Goal: Communication & Community: Share content

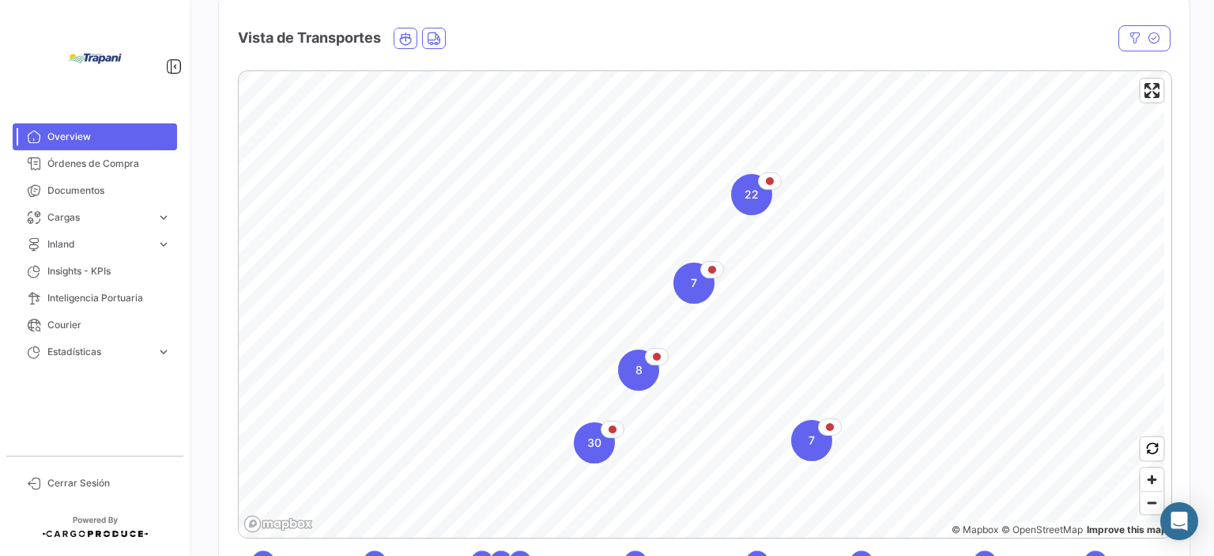
scroll to position [395, 0]
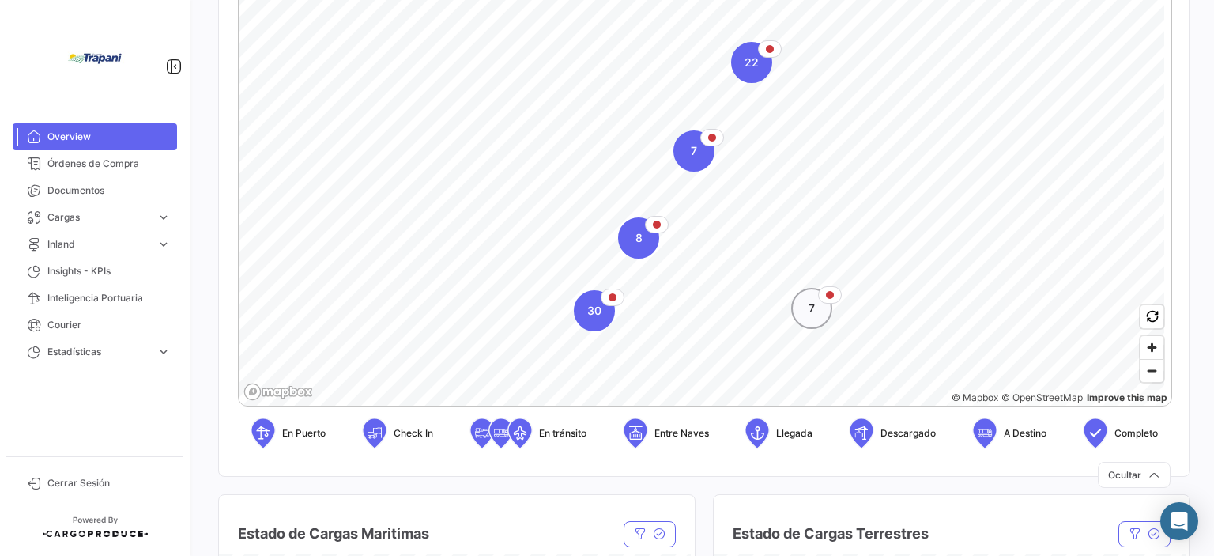
click at [819, 322] on div "7" at bounding box center [811, 308] width 41 height 41
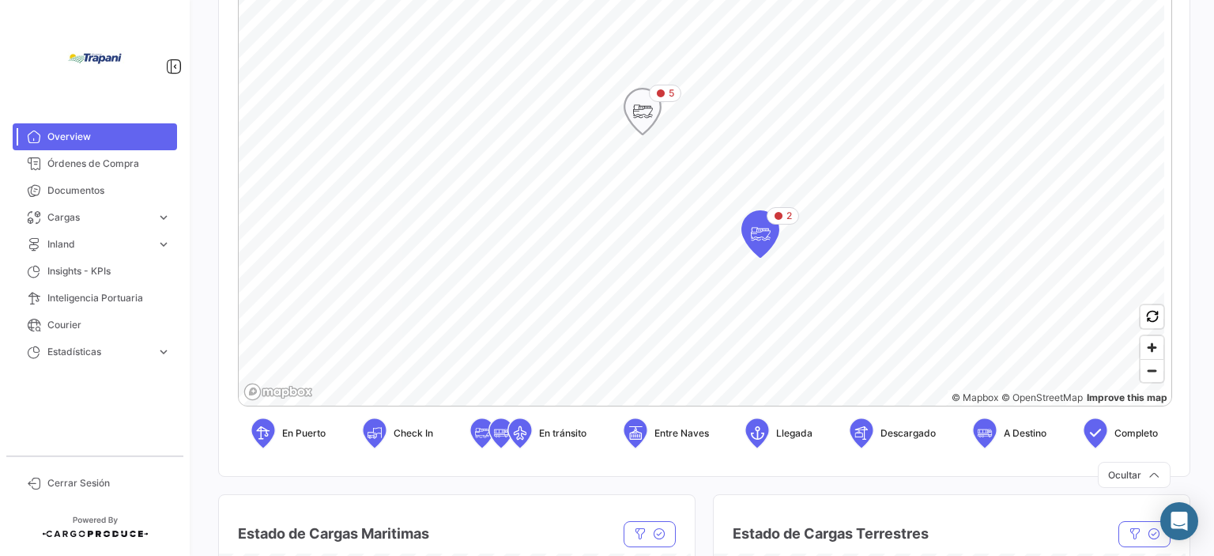
click at [638, 111] on icon "Map marker" at bounding box center [642, 111] width 22 height 33
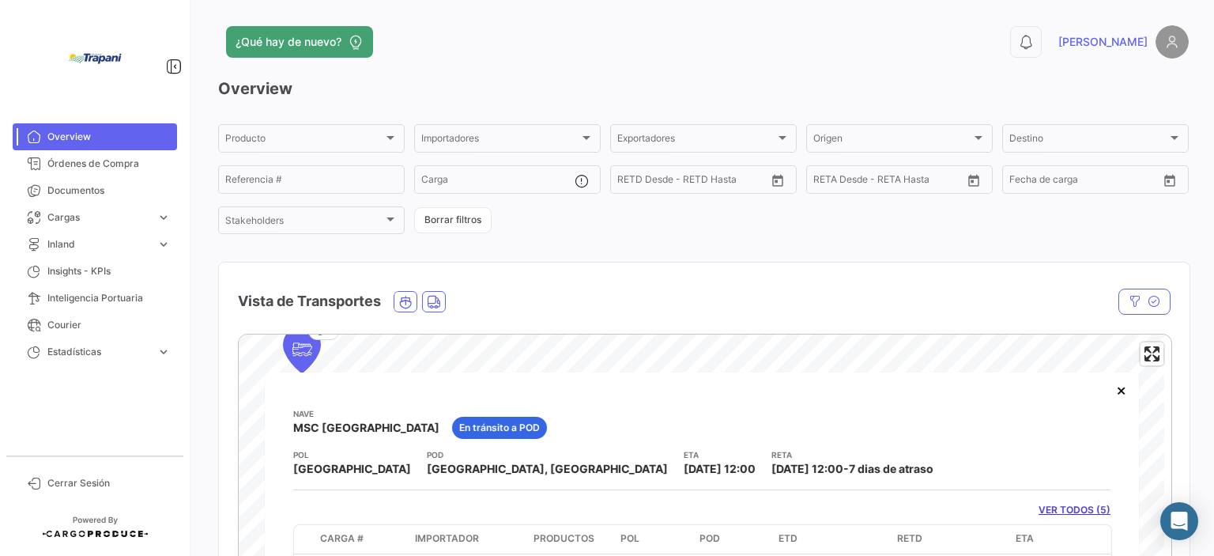
drag, startPoint x: 877, startPoint y: 467, endPoint x: 869, endPoint y: 453, distance: 16.3
click at [869, 453] on div "POL [GEOGRAPHIC_DATA], [GEOGRAPHIC_DATA] ETA [DATE] 12:00 RETA [DATE] 12:00 - 7…" at bounding box center [701, 462] width 817 height 28
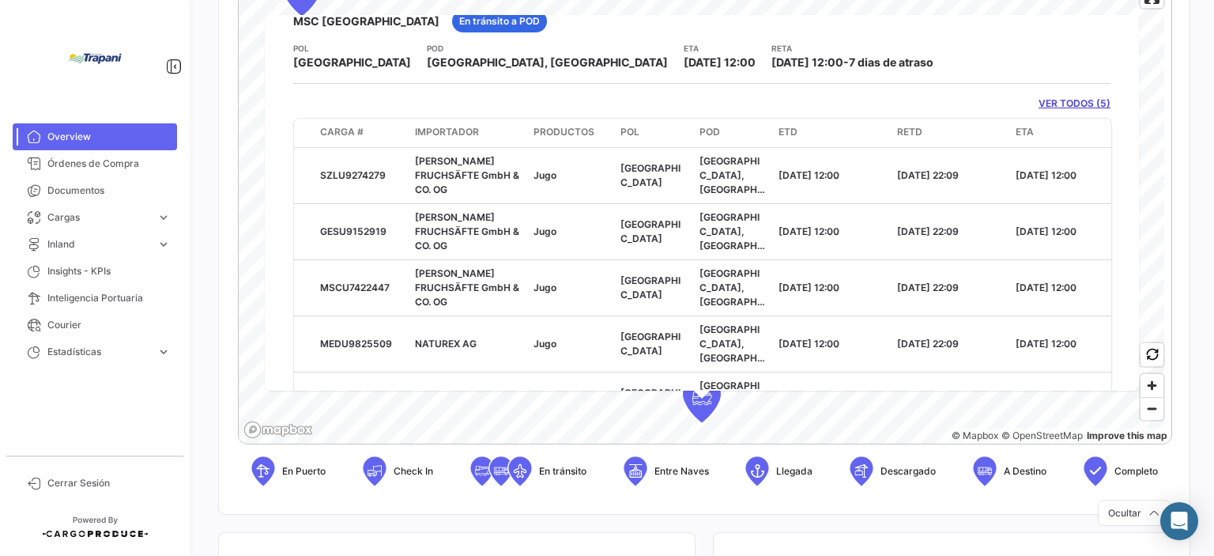
drag, startPoint x: 327, startPoint y: 291, endPoint x: 370, endPoint y: 375, distance: 94.7
click at [370, 375] on div "Nave MSC MARSEILLE En tránsito a POD POL [GEOGRAPHIC_DATA], [GEOGRAPHIC_DATA] E…" at bounding box center [702, 202] width 874 height 375
click at [84, 193] on span "Documentos" at bounding box center [108, 190] width 123 height 14
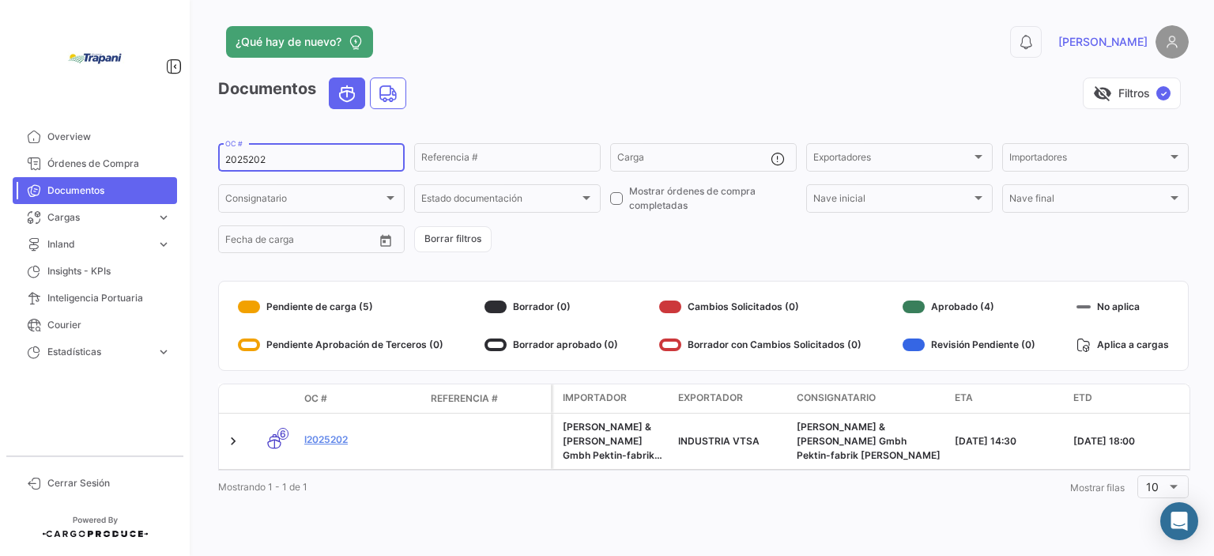
click at [281, 157] on input "2025202" at bounding box center [311, 159] width 172 height 11
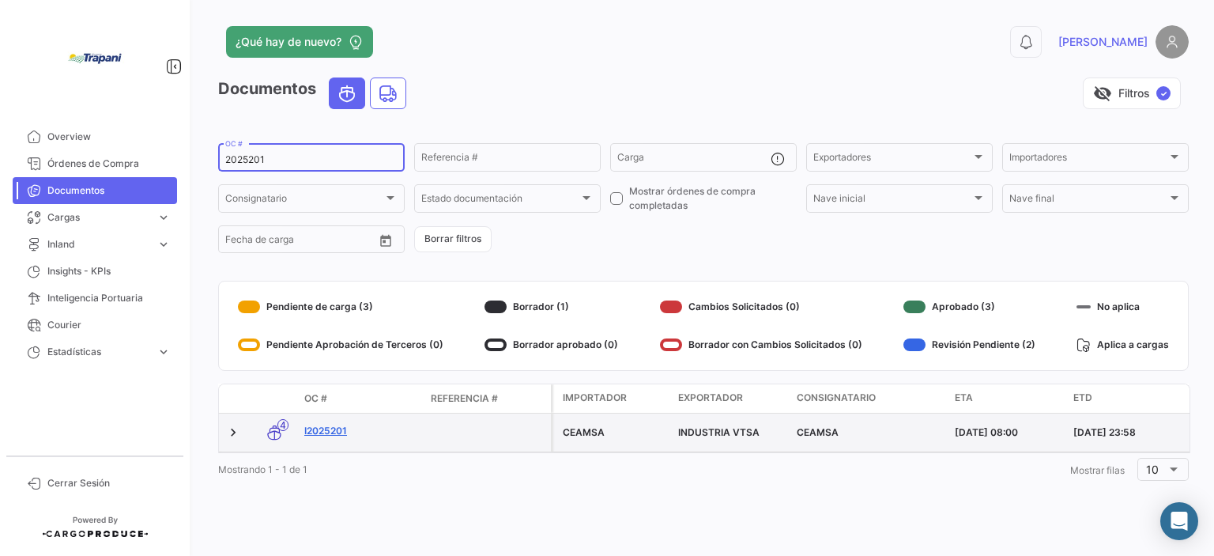
type input "2025201"
click at [329, 431] on link "I2025201" at bounding box center [361, 431] width 114 height 14
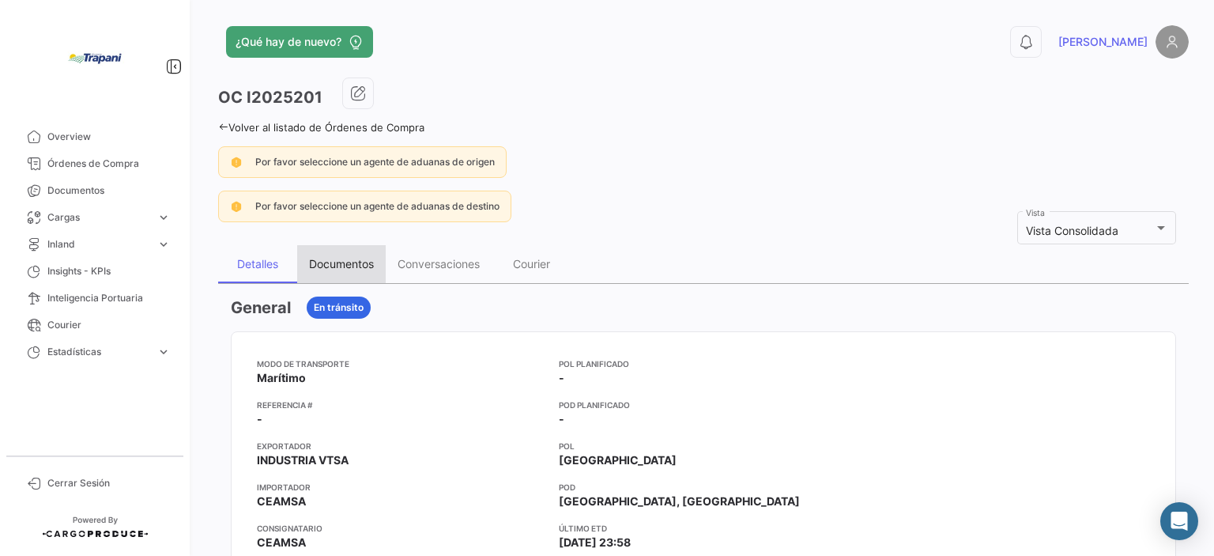
click at [354, 262] on div "Documentos" at bounding box center [341, 263] width 65 height 13
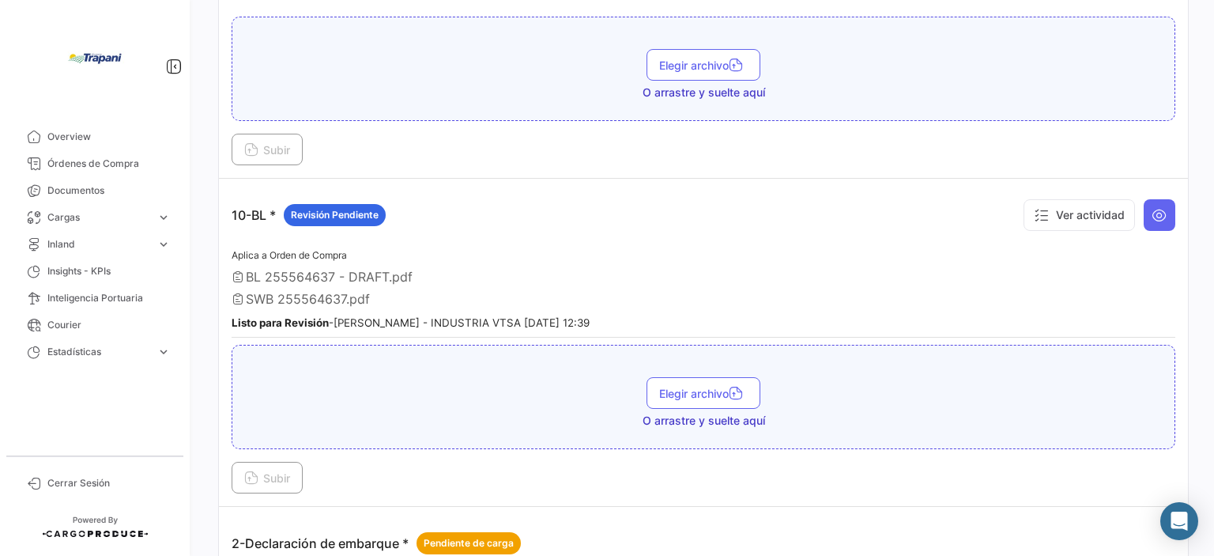
scroll to position [474, 0]
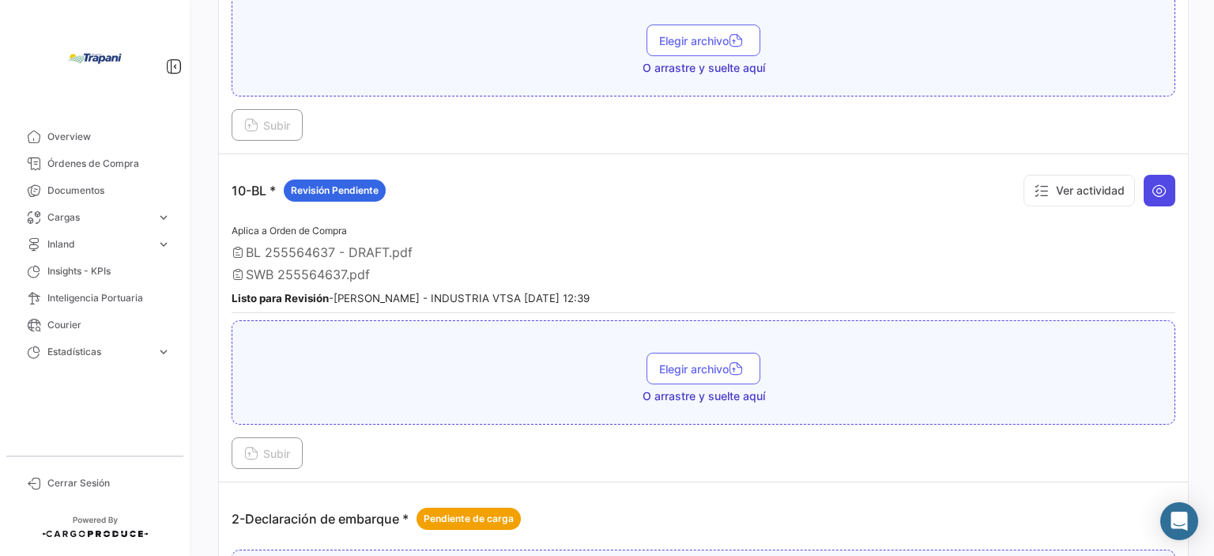
click at [1151, 184] on icon at bounding box center [1159, 191] width 16 height 16
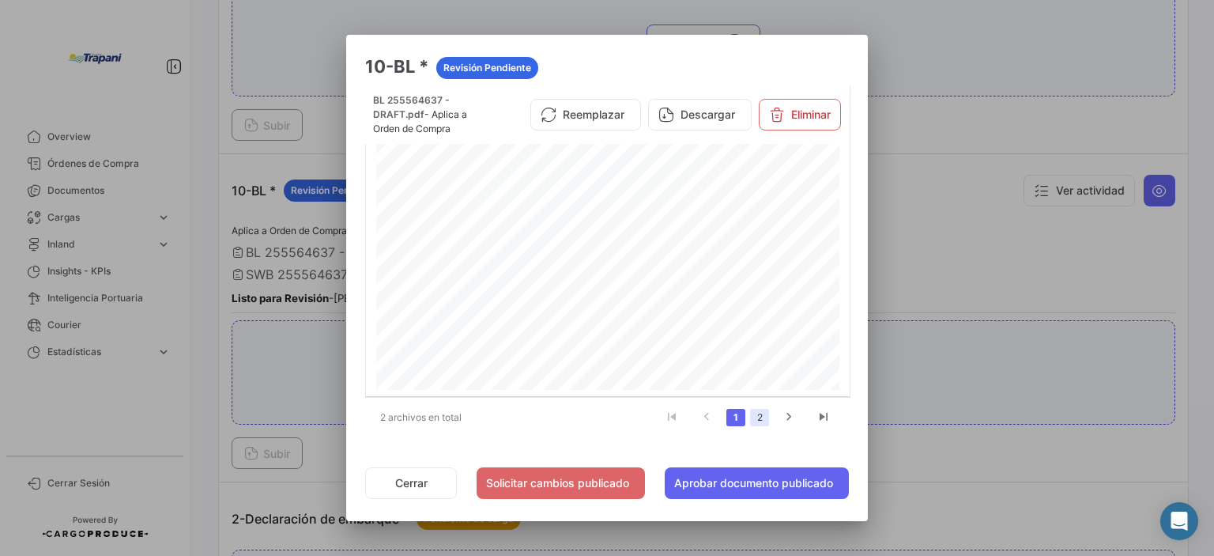
click at [764, 414] on link "2" at bounding box center [759, 417] width 19 height 17
click at [661, 252] on div "NON-NEGOTIABLE WAYBILL MAEU SCAC B/L No . This contr act is subject to the term…" at bounding box center [607, 466] width 463 height 655
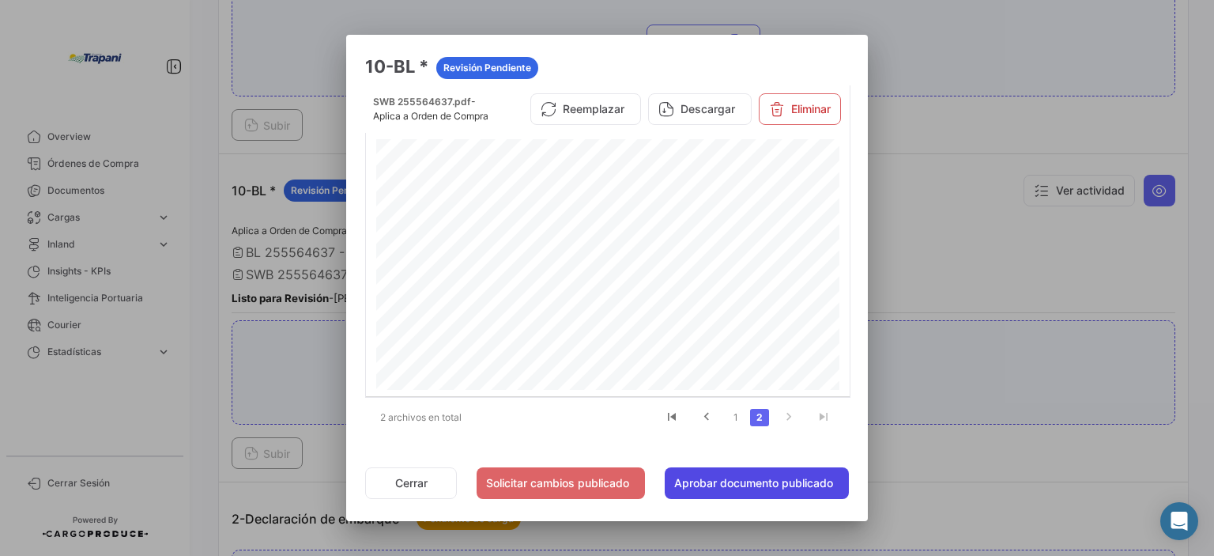
click at [748, 478] on button "Aprobar documento publicado" at bounding box center [757, 483] width 184 height 32
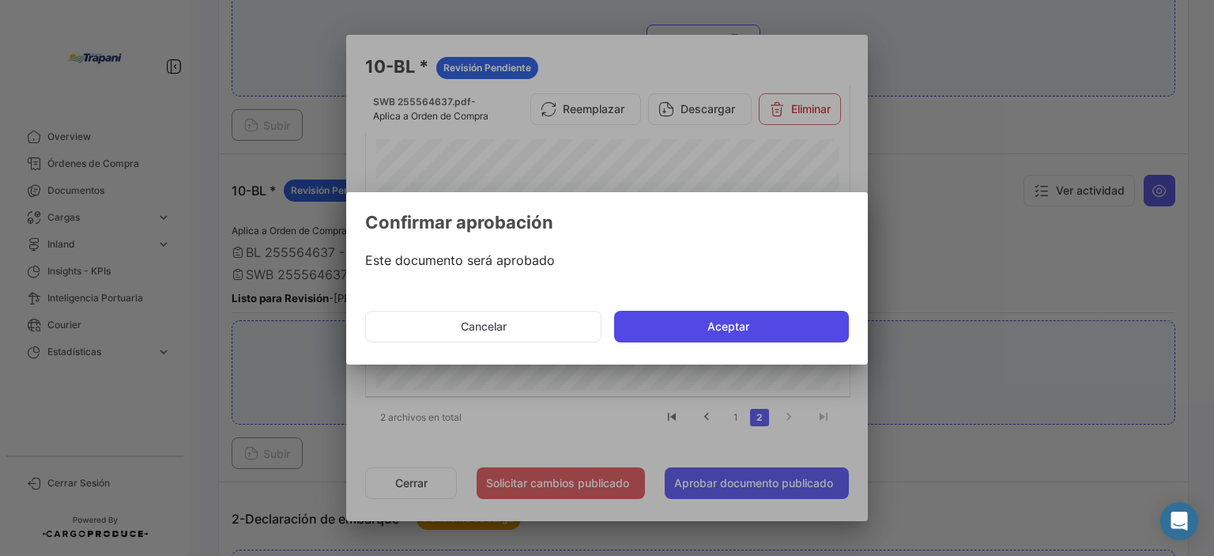
click at [743, 325] on button "Aceptar" at bounding box center [731, 327] width 235 height 32
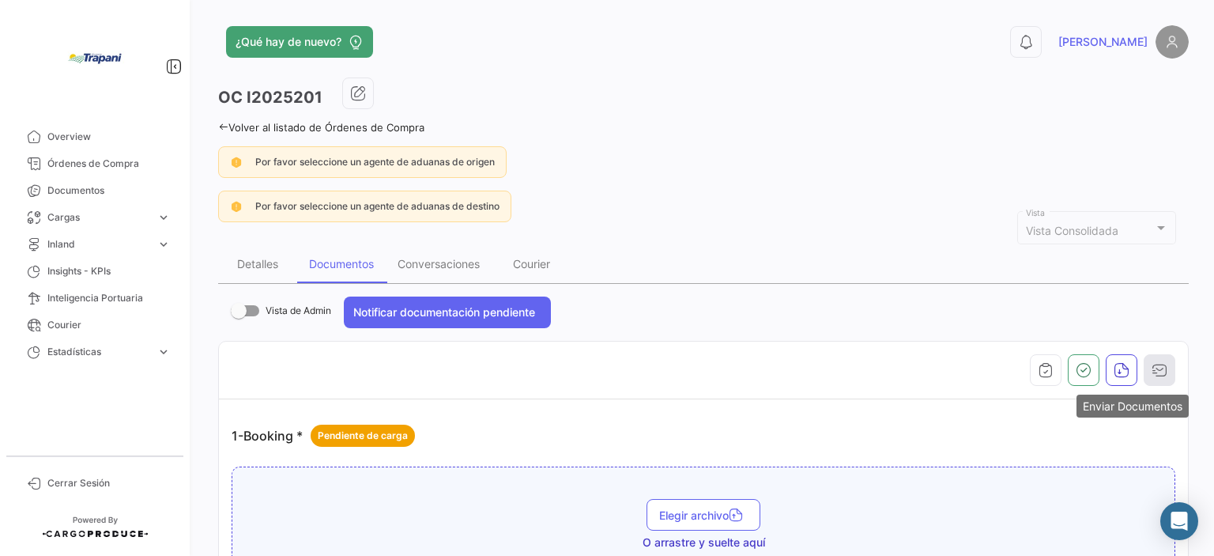
click at [1153, 356] on button "button" at bounding box center [1159, 370] width 32 height 32
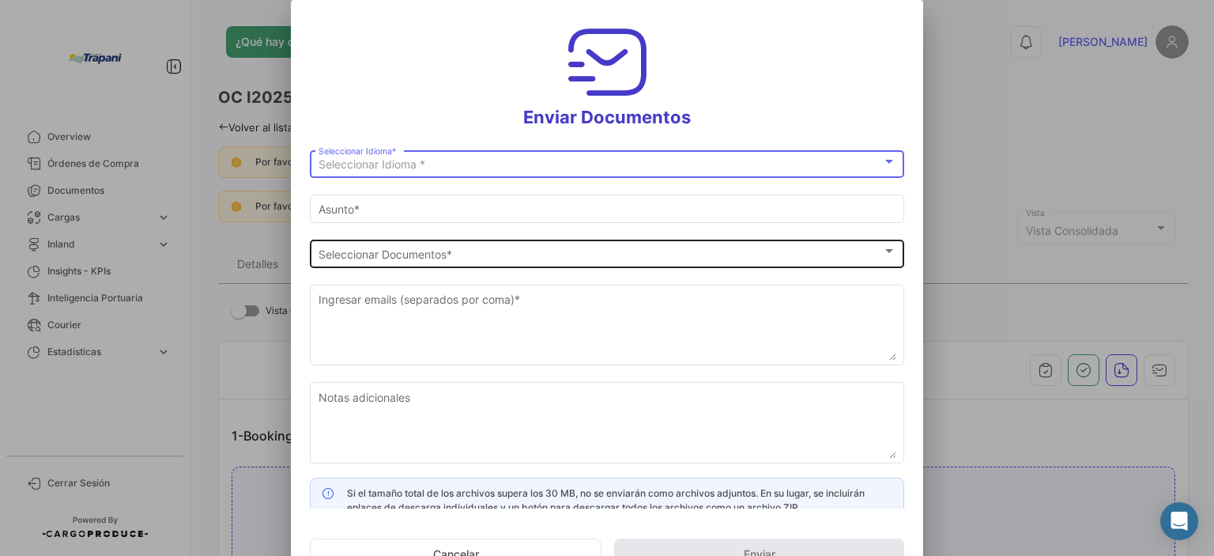
click at [737, 266] on div "Seleccionar Documentos Seleccionar Documentos *" at bounding box center [607, 251] width 578 height 31
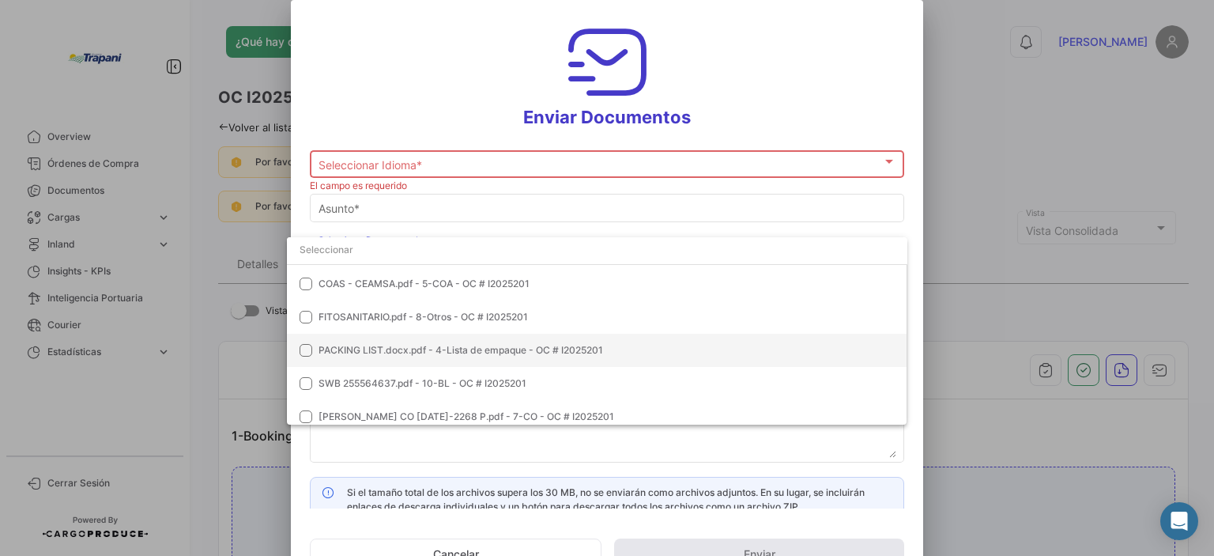
scroll to position [145, 0]
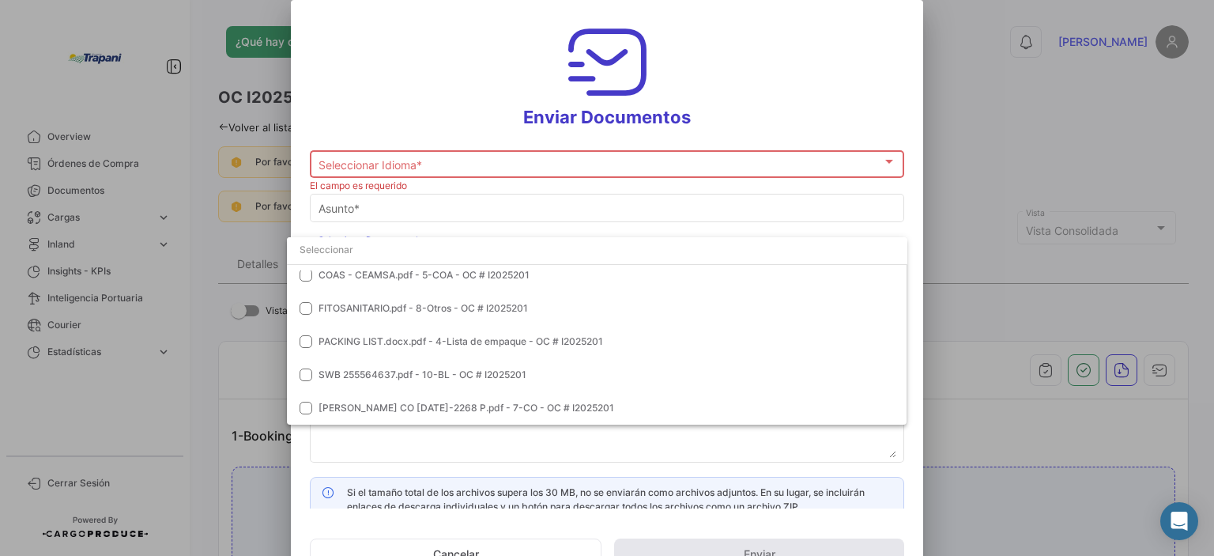
click at [998, 293] on div at bounding box center [607, 278] width 1214 height 556
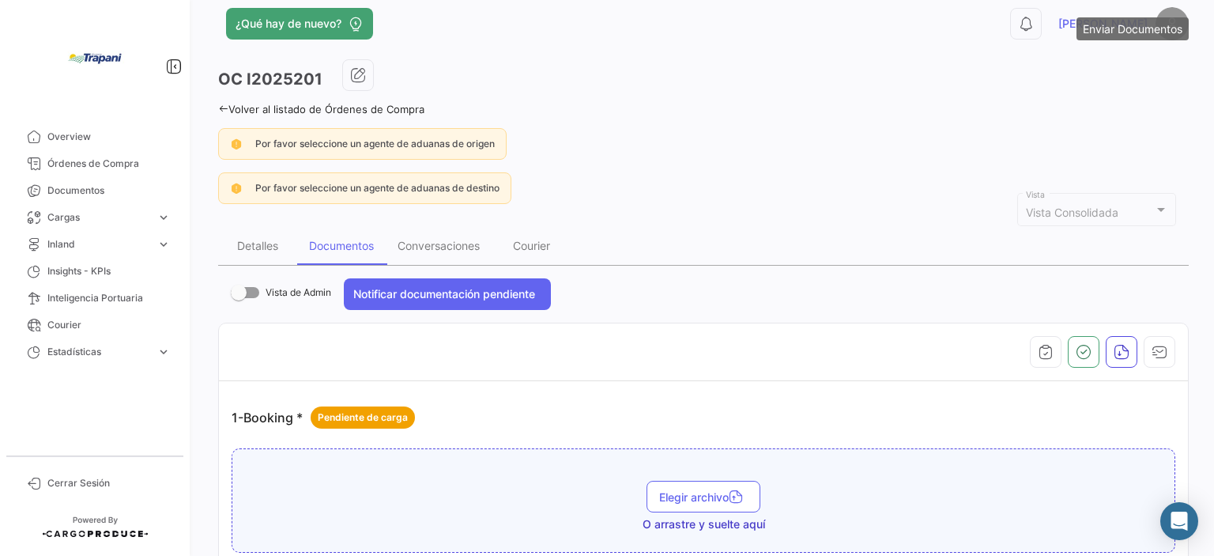
scroll to position [0, 0]
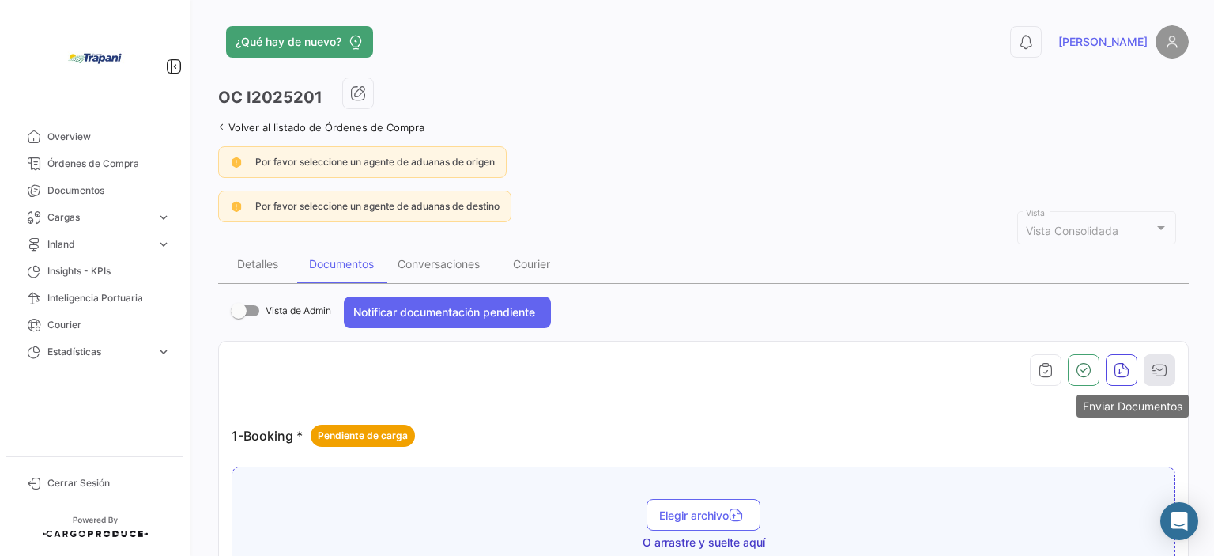
click at [1157, 369] on icon "button" at bounding box center [1159, 370] width 16 height 16
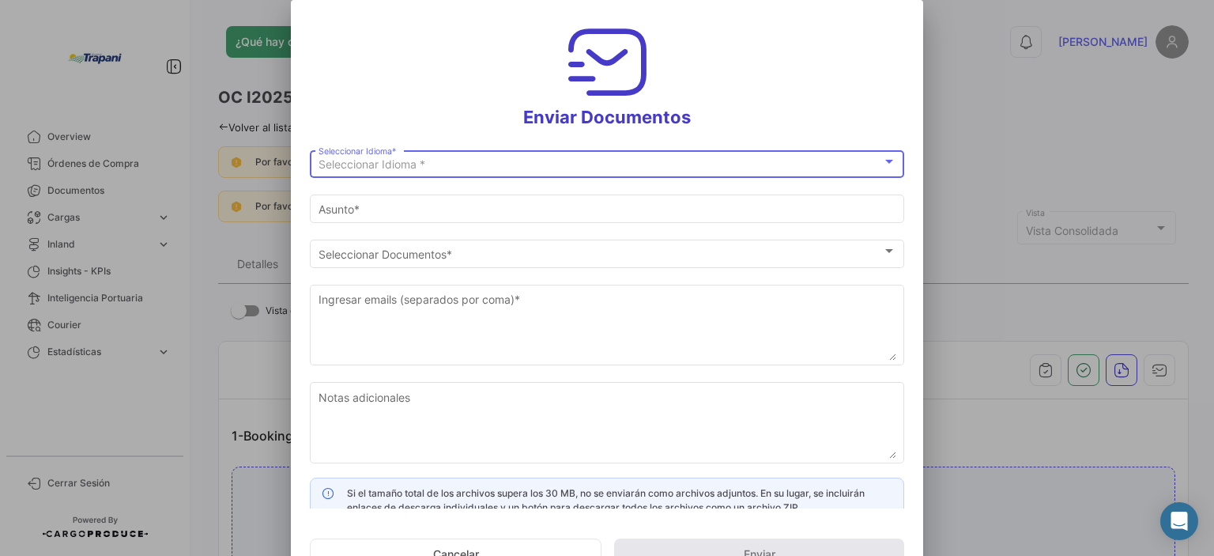
click at [352, 165] on span "Seleccionar Idioma *" at bounding box center [371, 163] width 107 height 13
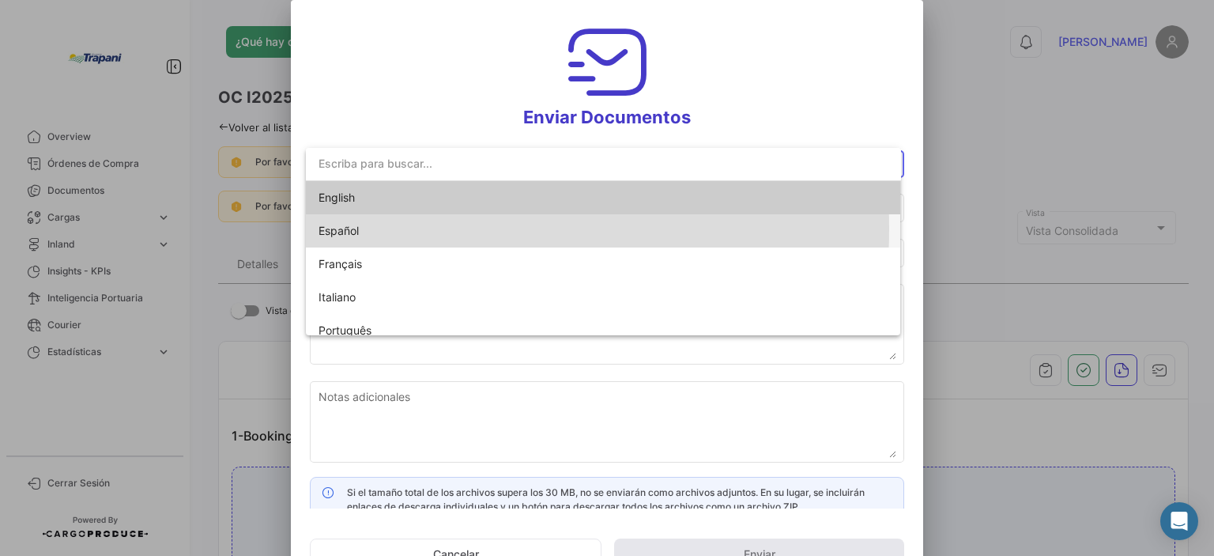
click at [364, 229] on span "Español" at bounding box center [428, 230] width 221 height 33
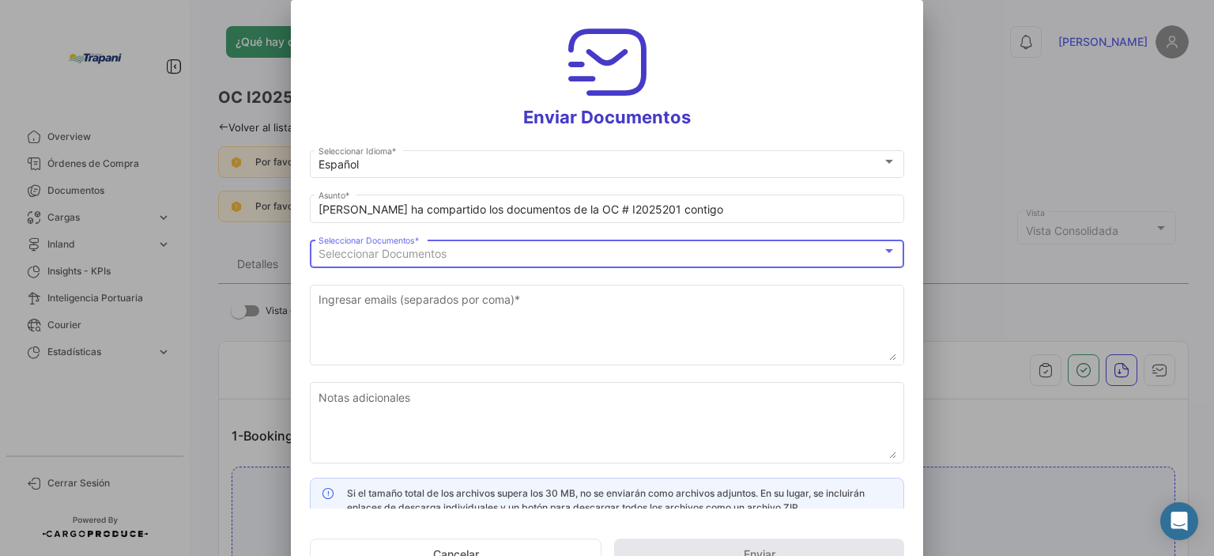
click at [380, 258] on span "Seleccionar Documentos" at bounding box center [382, 253] width 128 height 13
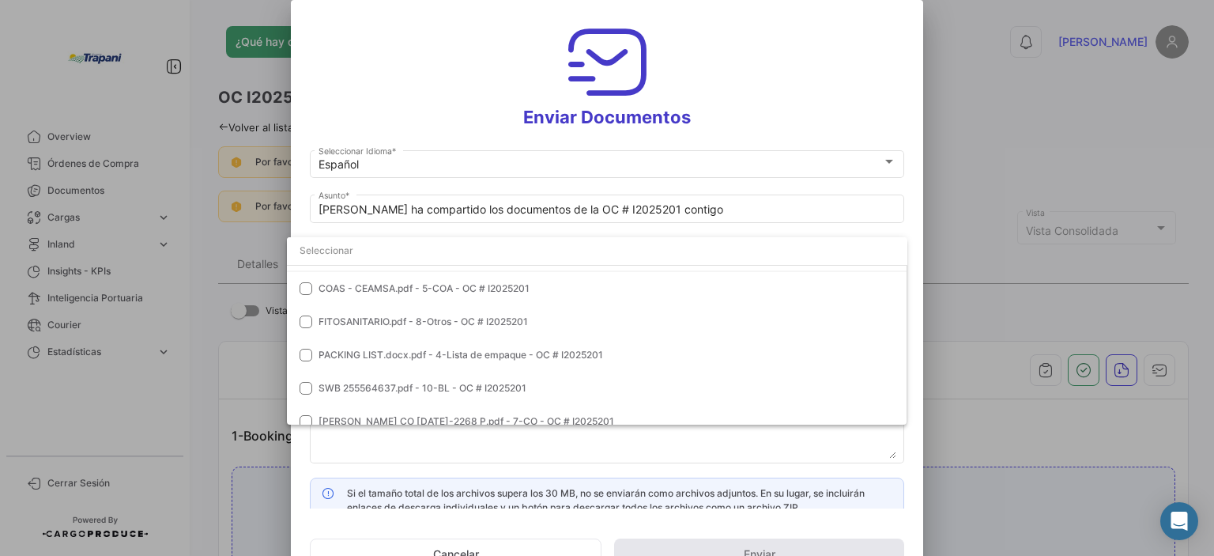
scroll to position [145, 0]
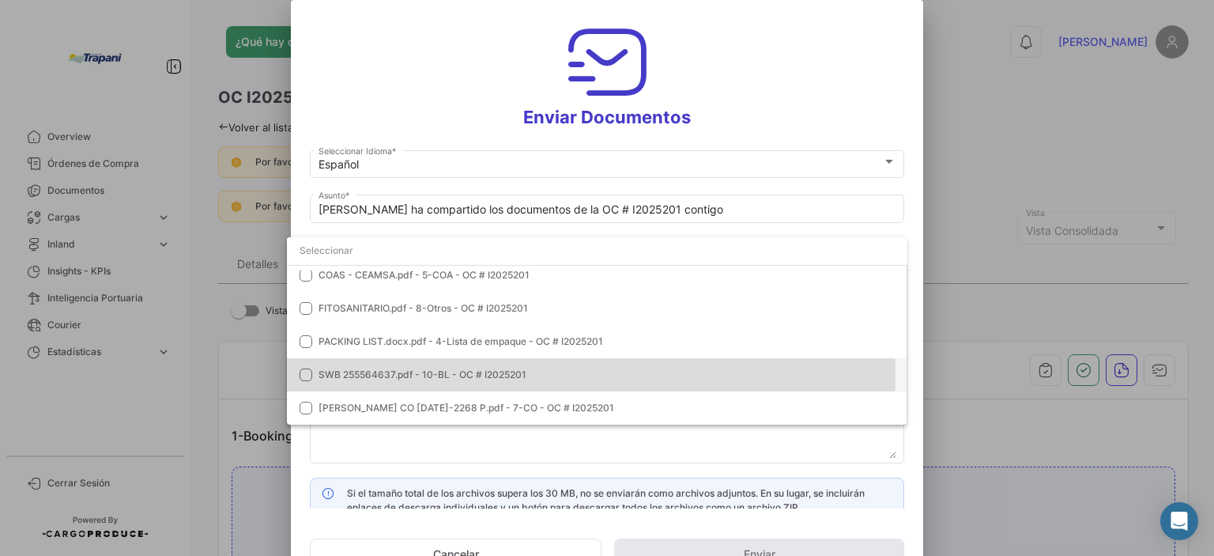
click at [303, 375] on mat-pseudo-checkbox at bounding box center [306, 374] width 13 height 13
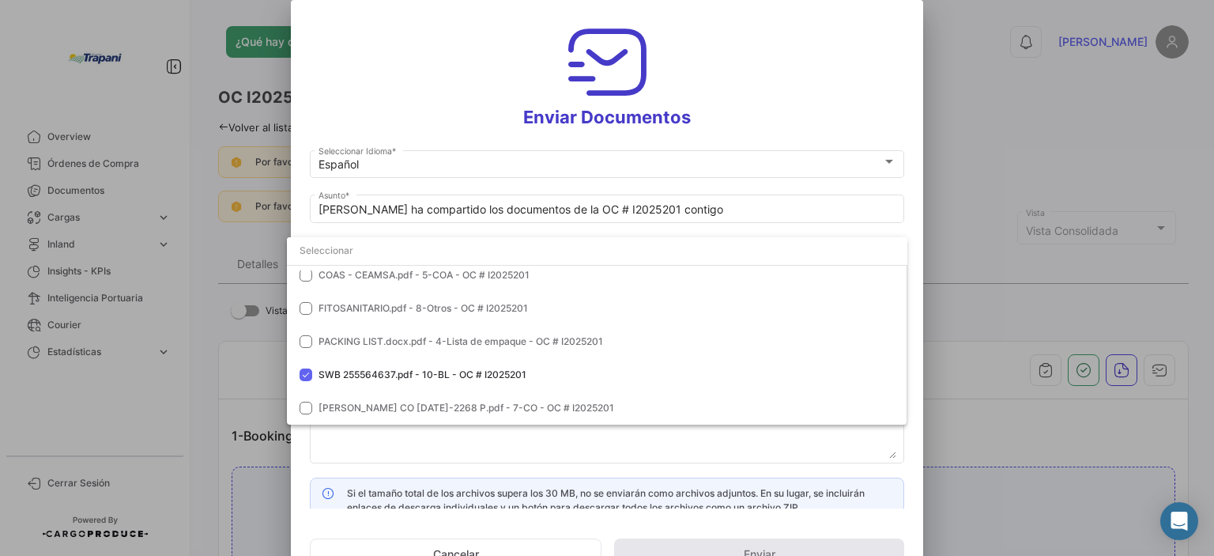
click at [482, 458] on div at bounding box center [607, 278] width 1214 height 556
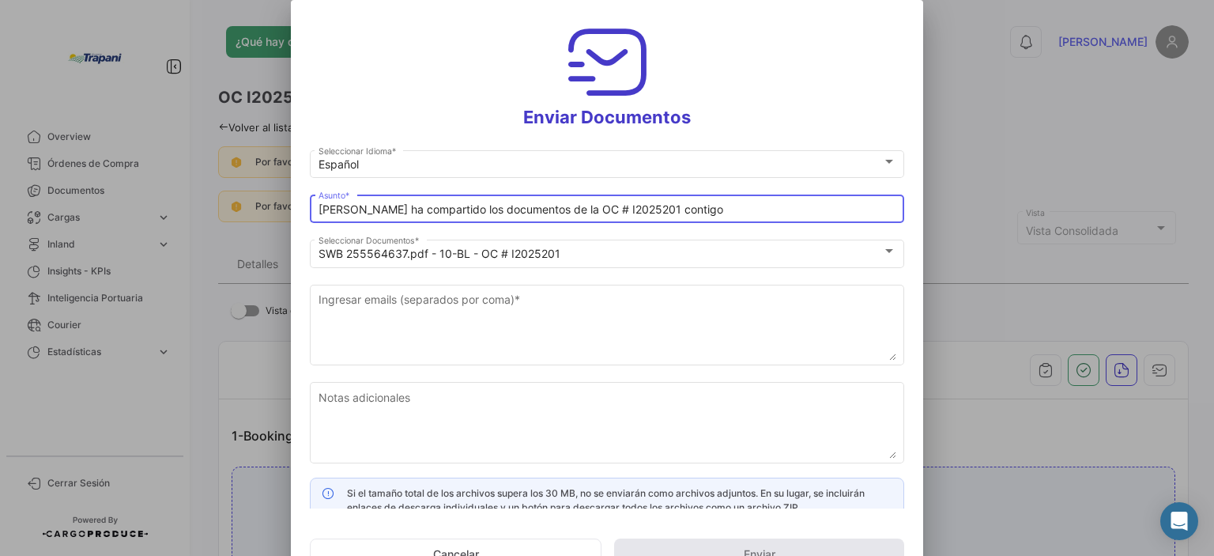
drag, startPoint x: 676, startPoint y: 210, endPoint x: 282, endPoint y: 182, distance: 395.4
click at [282, 182] on div "Enviar Documentos Español Seleccionar Idioma * [PERSON_NAME] ha compartido los …" at bounding box center [607, 278] width 1214 height 556
paste input "VTSA/CEAMSA - Salidas Julio / PO 202501173"
click at [411, 205] on input "VTSA/CEAMSA - Salidas Julio / PO 202501173" at bounding box center [607, 209] width 578 height 13
click at [506, 209] on input "VTSA/CEAMSA - PO 202501173" at bounding box center [607, 209] width 578 height 13
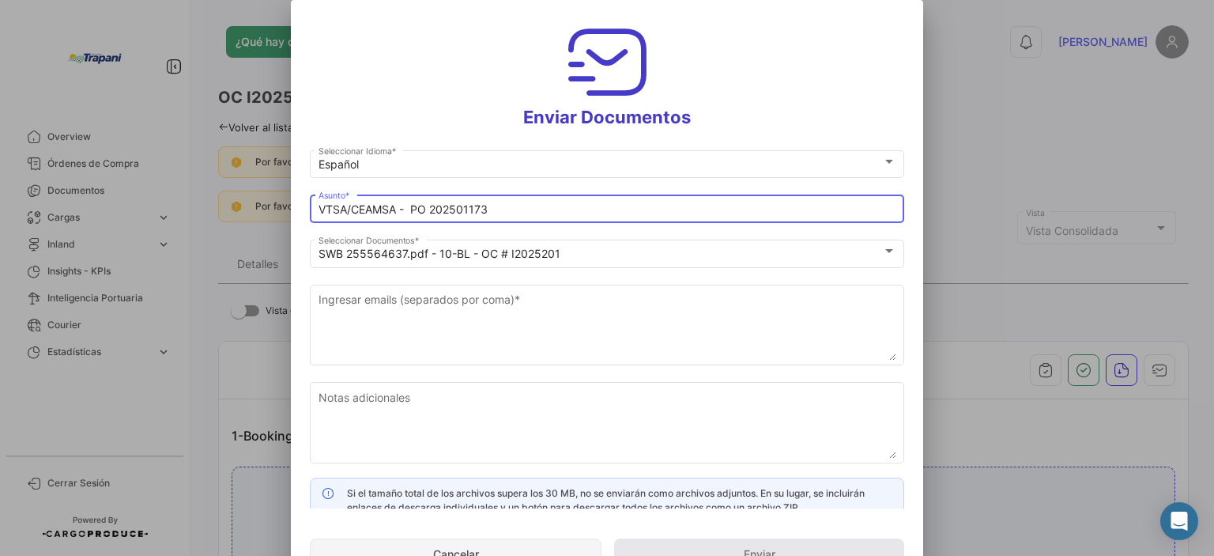
type input "VTSA/CEAMSA - PO 202501173"
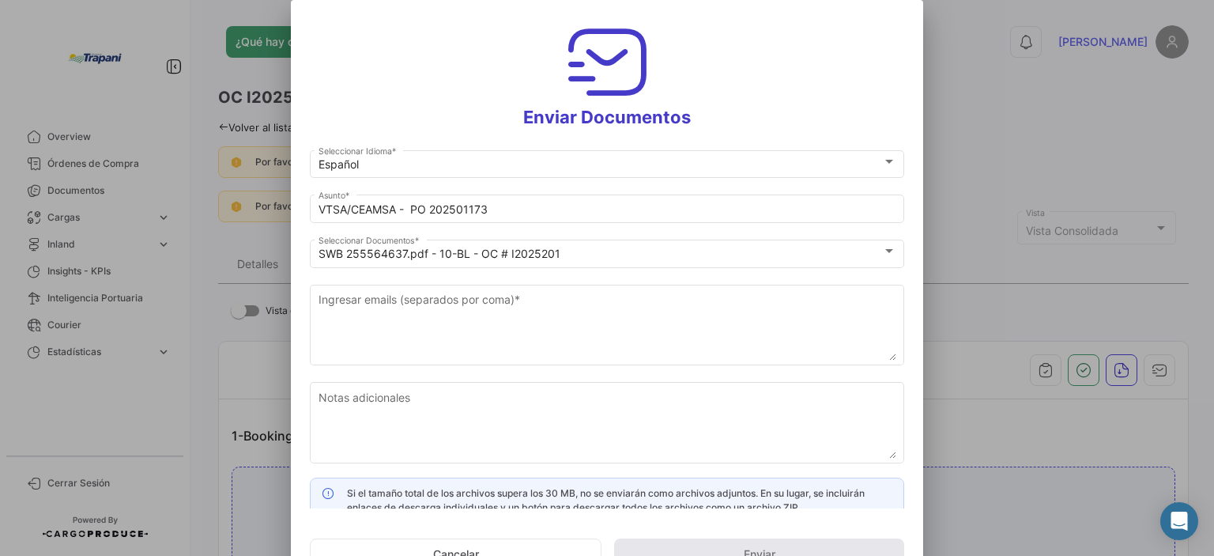
click at [909, 518] on mat-dialog-container "Enviar Documentos Español Seleccionar Idioma * VTSA/CEAMSA - PO 202501173 Asunt…" at bounding box center [607, 296] width 632 height 592
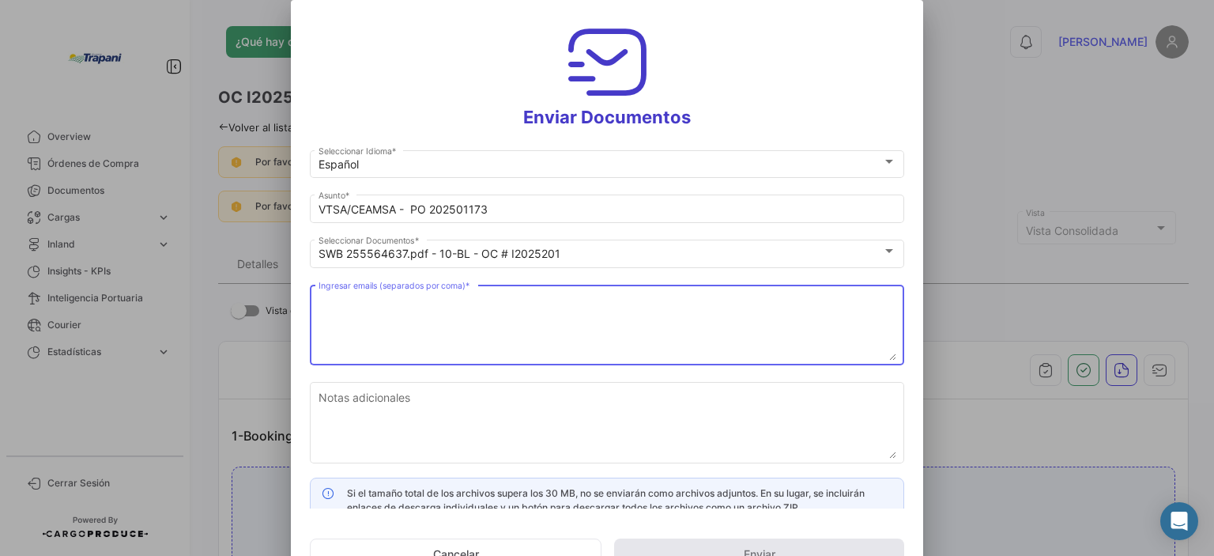
click at [453, 315] on textarea "Ingresar emails (separados por coma) *" at bounding box center [607, 326] width 578 height 70
paste textarea "[PERSON_NAME] <[EMAIL_ADDRESS][DOMAIN_NAME]>"
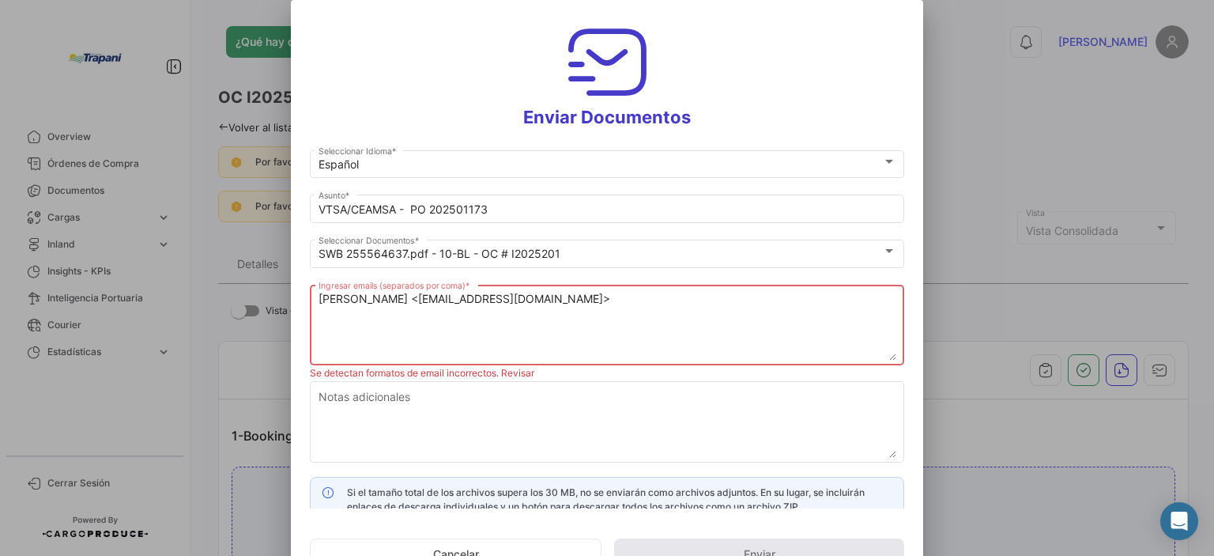
click at [443, 300] on textarea "[PERSON_NAME] <[EMAIL_ADDRESS][DOMAIN_NAME]>" at bounding box center [607, 326] width 578 height 70
click at [910, 524] on mat-dialog-container "Enviar Documentos Español Seleccionar Idioma * VTSA/CEAMSA - PO 202501173 Asunt…" at bounding box center [607, 296] width 632 height 592
click at [473, 305] on textarea "[EMAIL_ADDRESS][DOMAIN_NAME]," at bounding box center [607, 326] width 578 height 70
paste textarea "[EMAIL_ADDRESS][DOMAIN_NAME]"
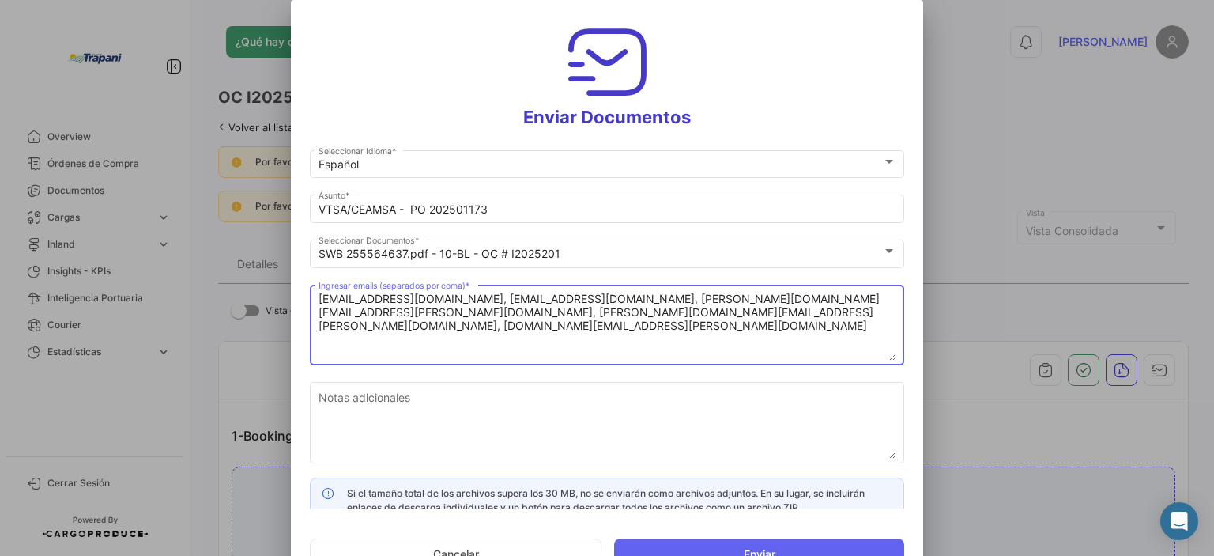
type textarea "[EMAIL_ADDRESS][DOMAIN_NAME], [EMAIL_ADDRESS][DOMAIN_NAME], [PERSON_NAME][DOMAI…"
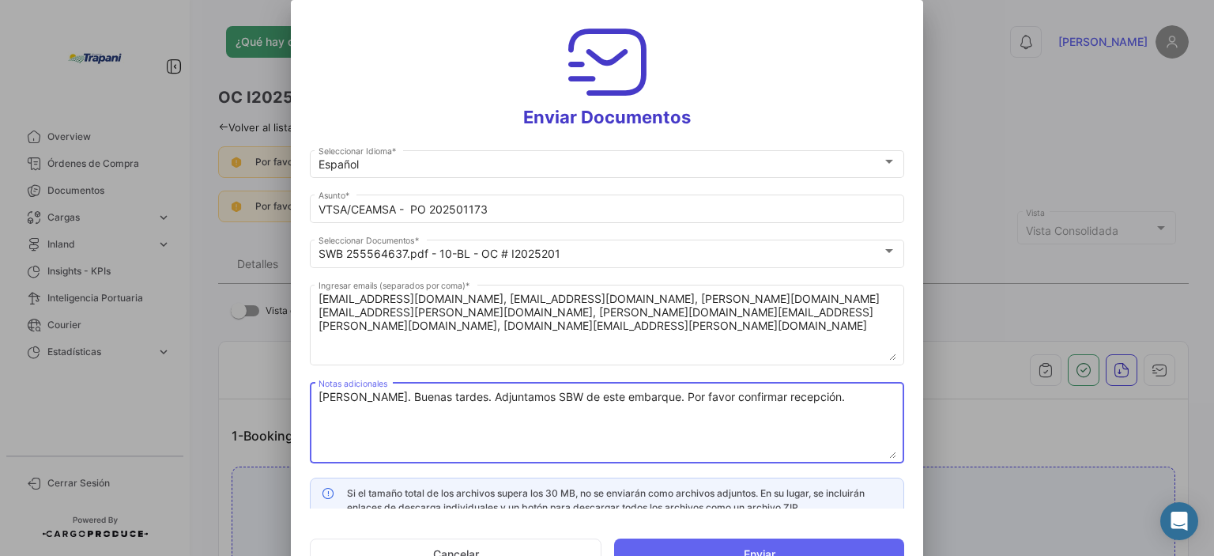
click at [691, 428] on textarea "[PERSON_NAME]. Buenas tardes. Adjuntamos SBW de este embarque. Por favor confir…" at bounding box center [607, 424] width 578 height 70
click at [627, 399] on textarea "[PERSON_NAME]. Buenas tardes. Adjuntamos SBW de este embarque. Por favor confir…" at bounding box center [607, 424] width 578 height 70
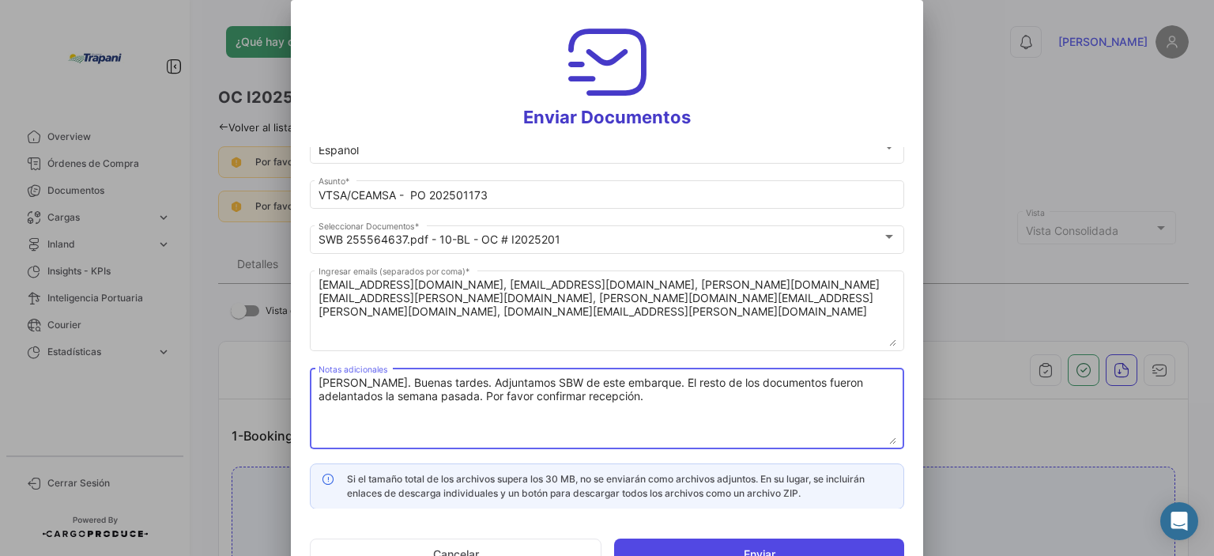
type textarea "[PERSON_NAME]. Buenas tardes. Adjuntamos SBW de este embarque. El resto de los …"
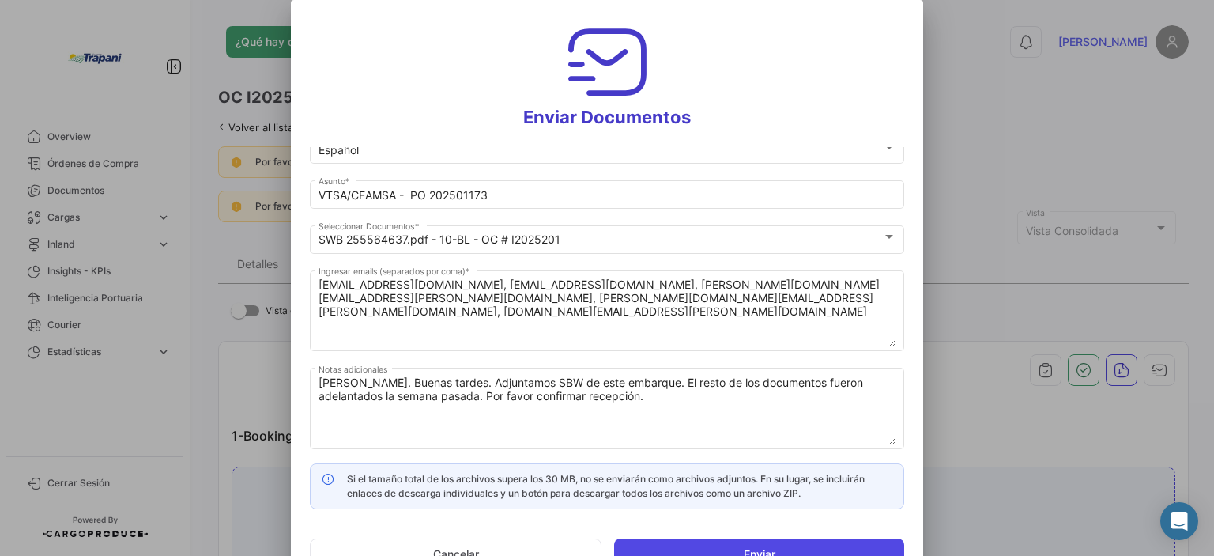
click at [822, 544] on button "Enviar" at bounding box center [759, 554] width 290 height 32
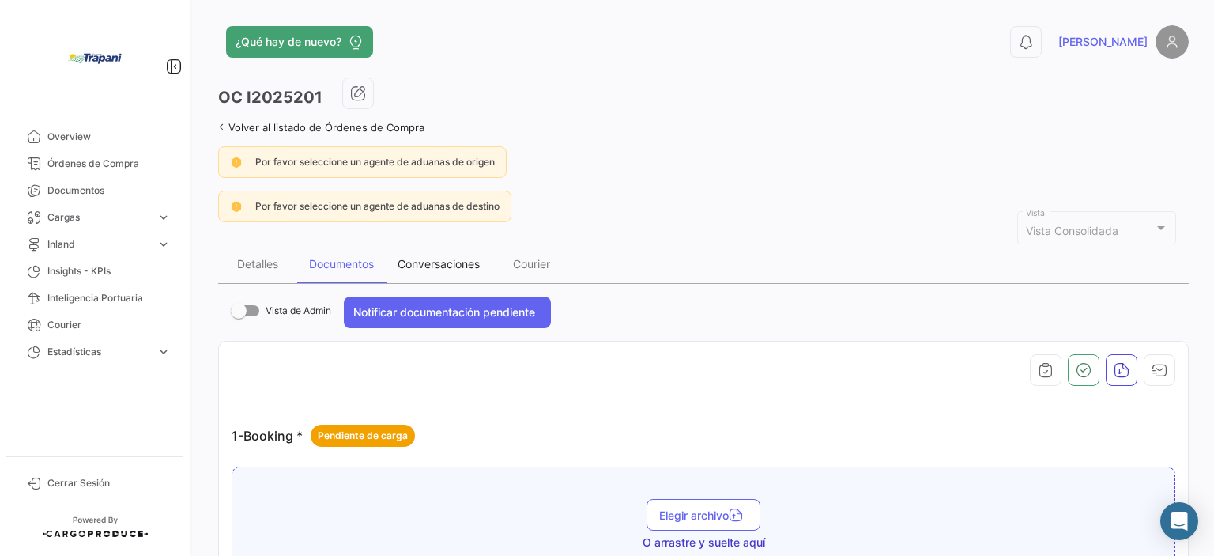
click at [484, 254] on div "Conversaciones" at bounding box center [439, 264] width 106 height 38
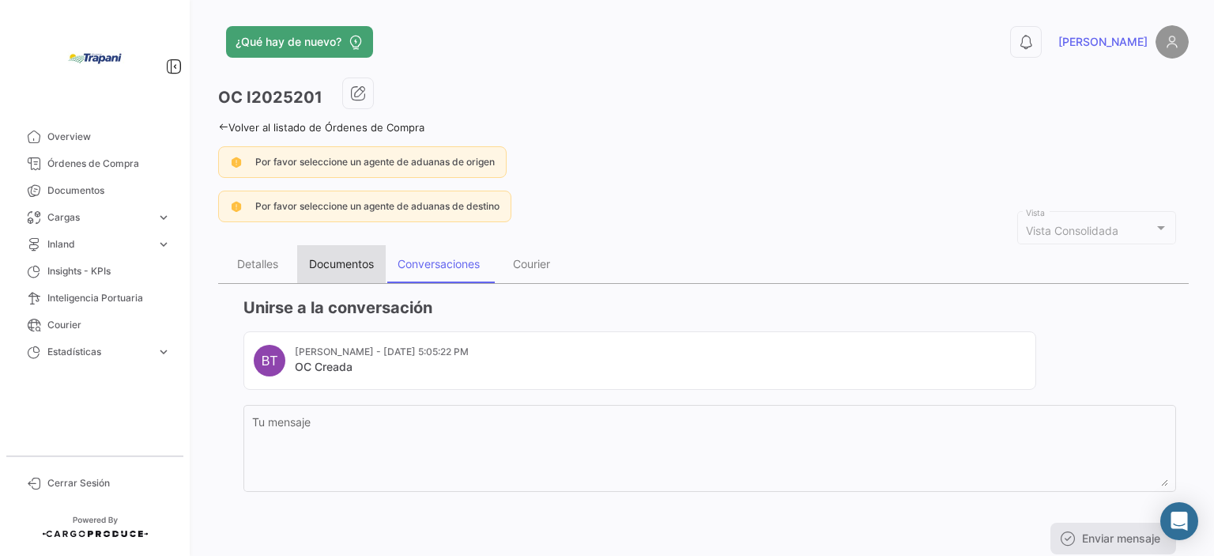
click at [367, 262] on div "Documentos" at bounding box center [341, 263] width 65 height 13
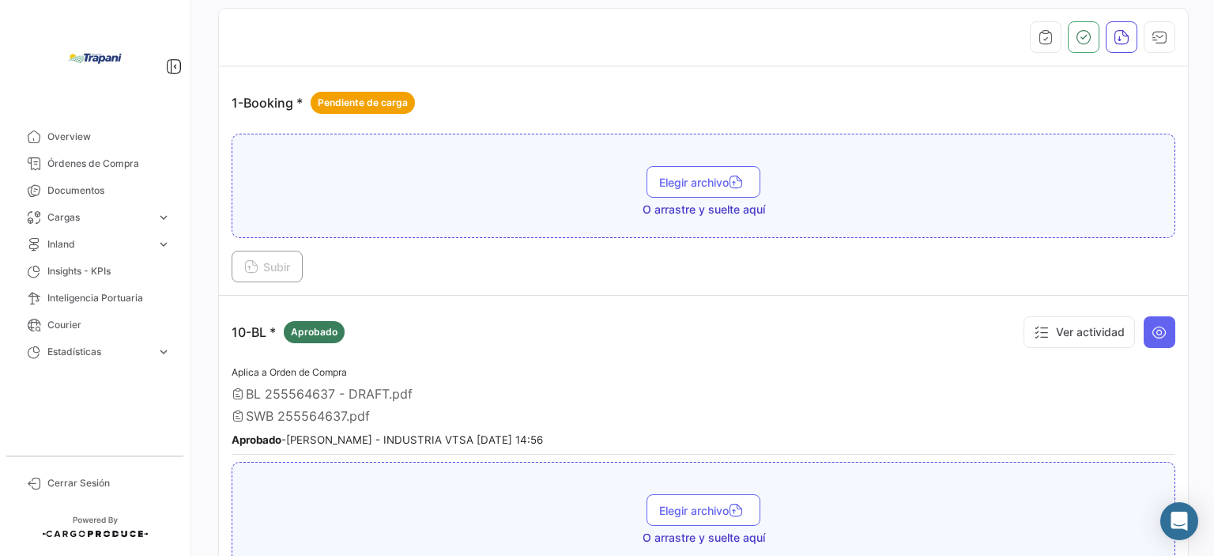
scroll to position [395, 0]
